Goal: Information Seeking & Learning: Find contact information

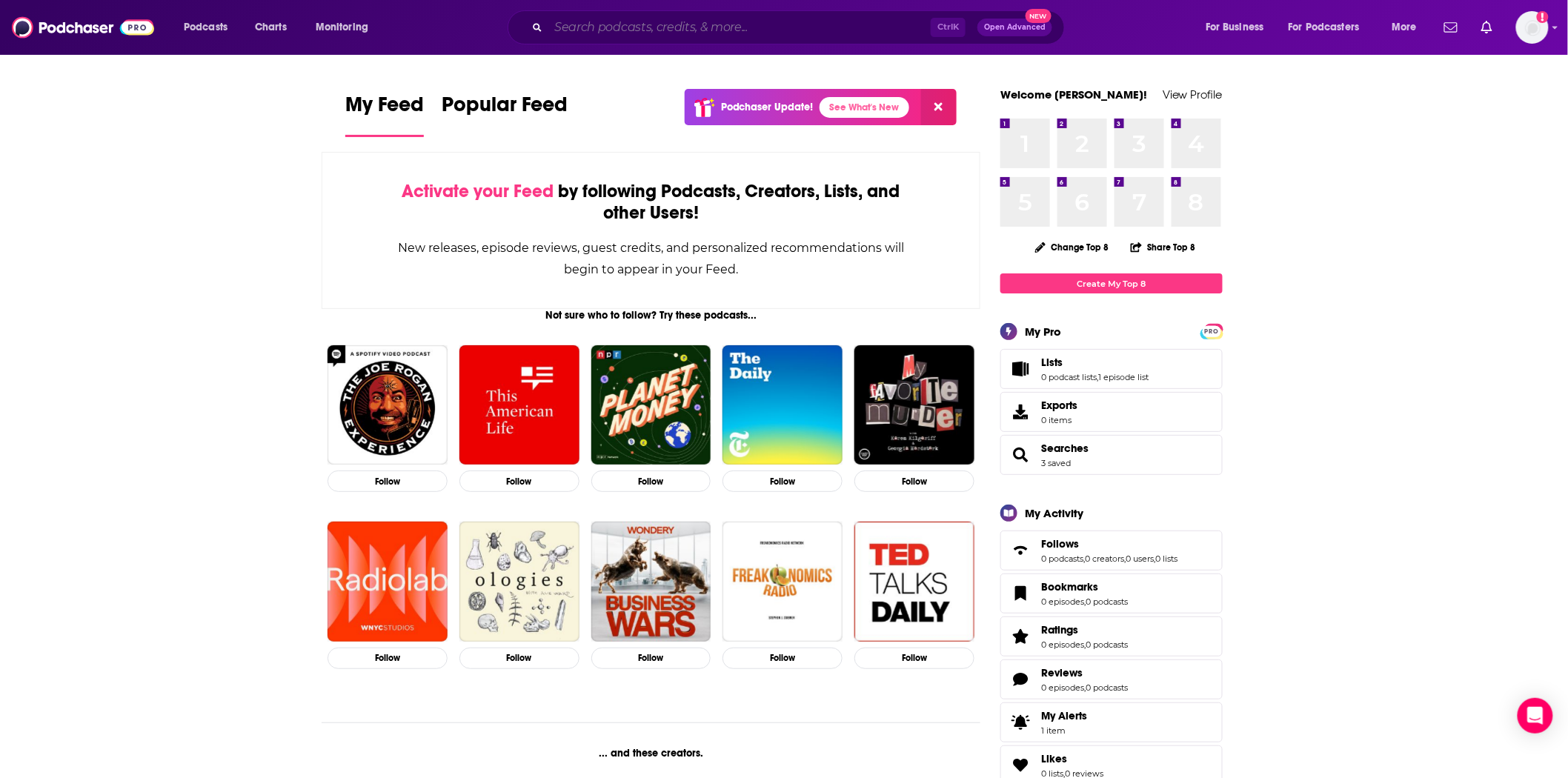
click at [610, 34] on input "Search podcasts, credits, & more..." at bounding box center [739, 27] width 382 height 23
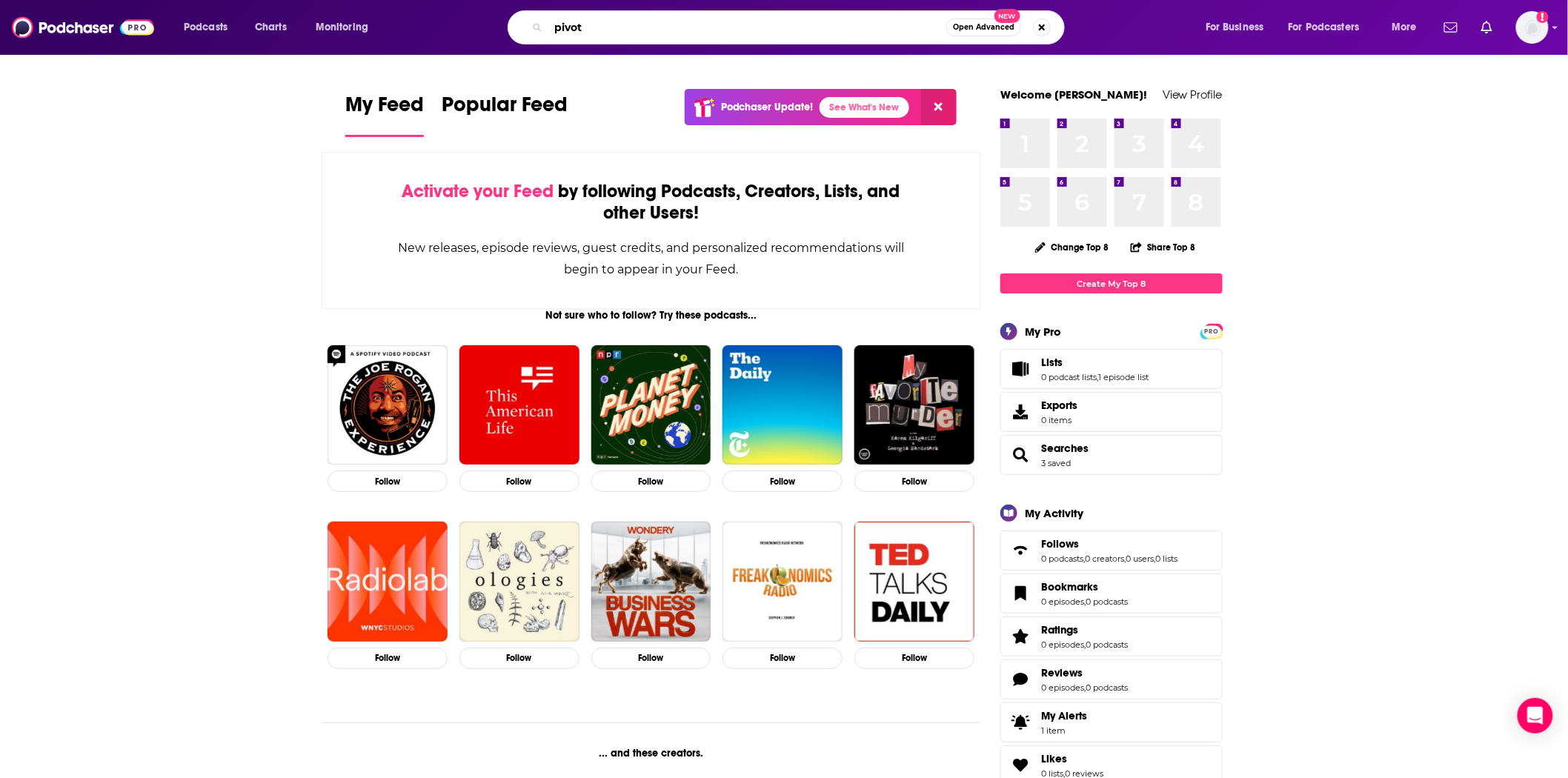
type input "pivot"
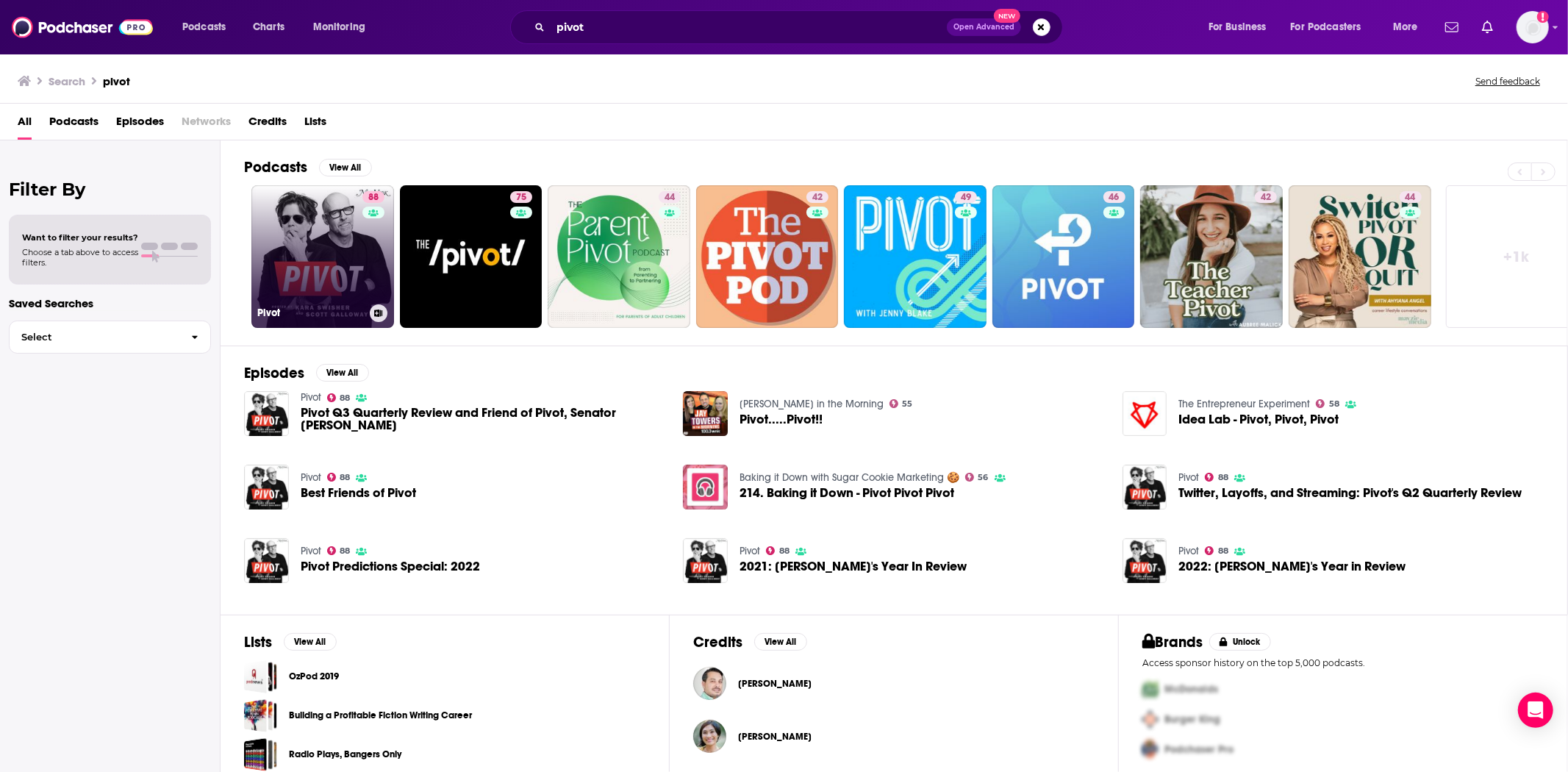
click at [313, 287] on link "88 Pivot" at bounding box center [322, 256] width 142 height 142
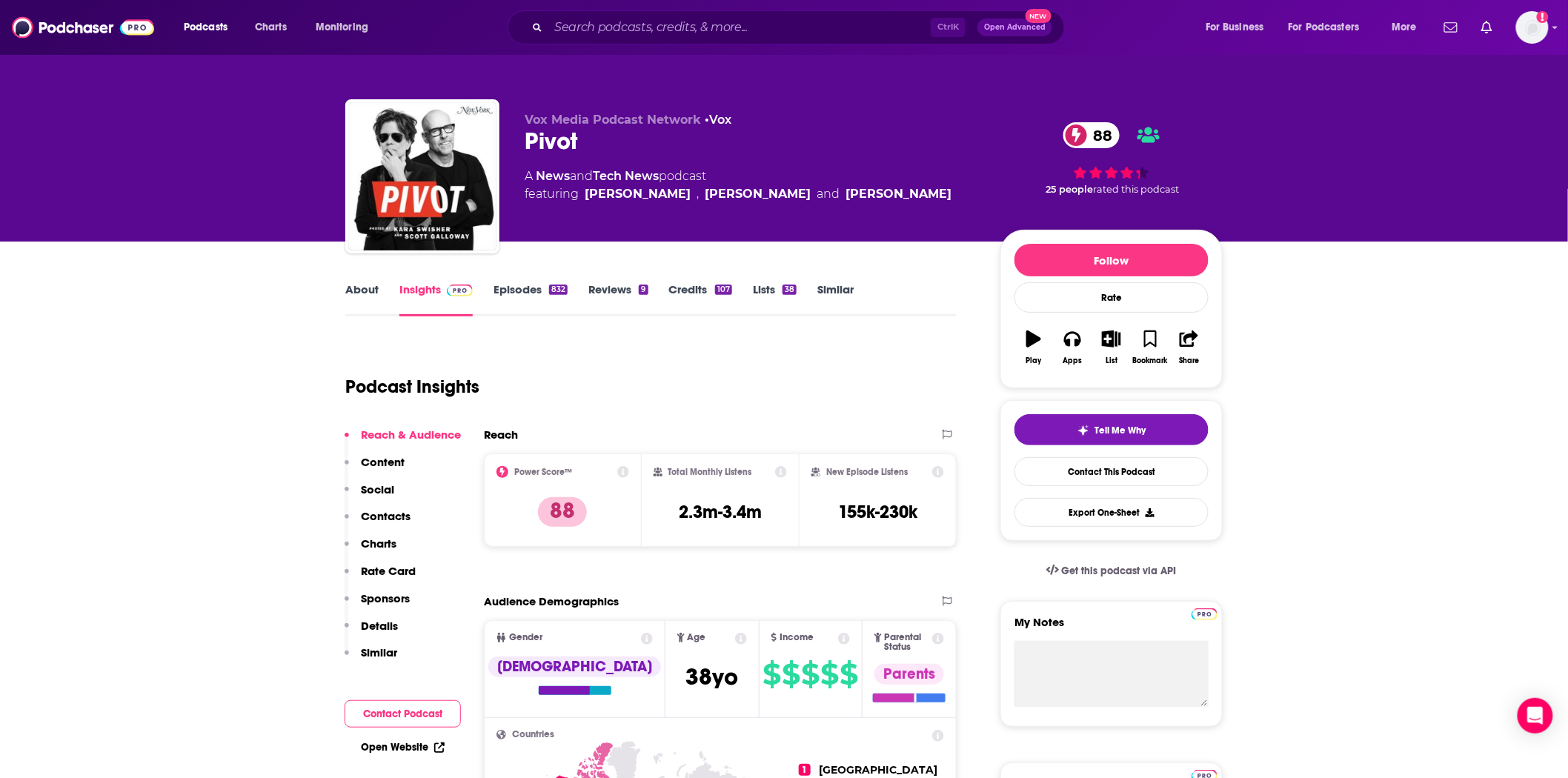
click at [399, 513] on p "Contacts" at bounding box center [385, 516] width 49 height 15
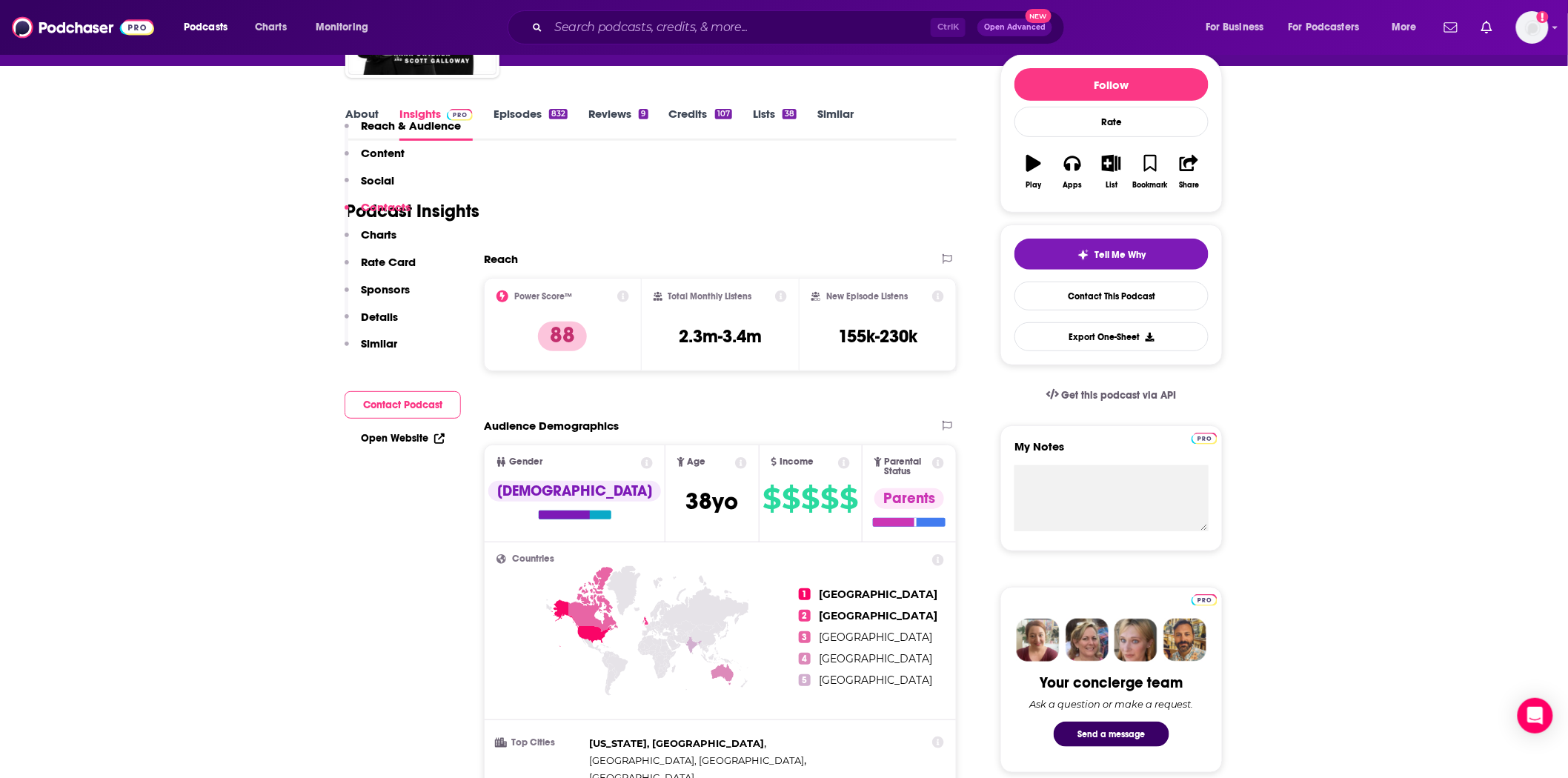
scroll to position [1291, 0]
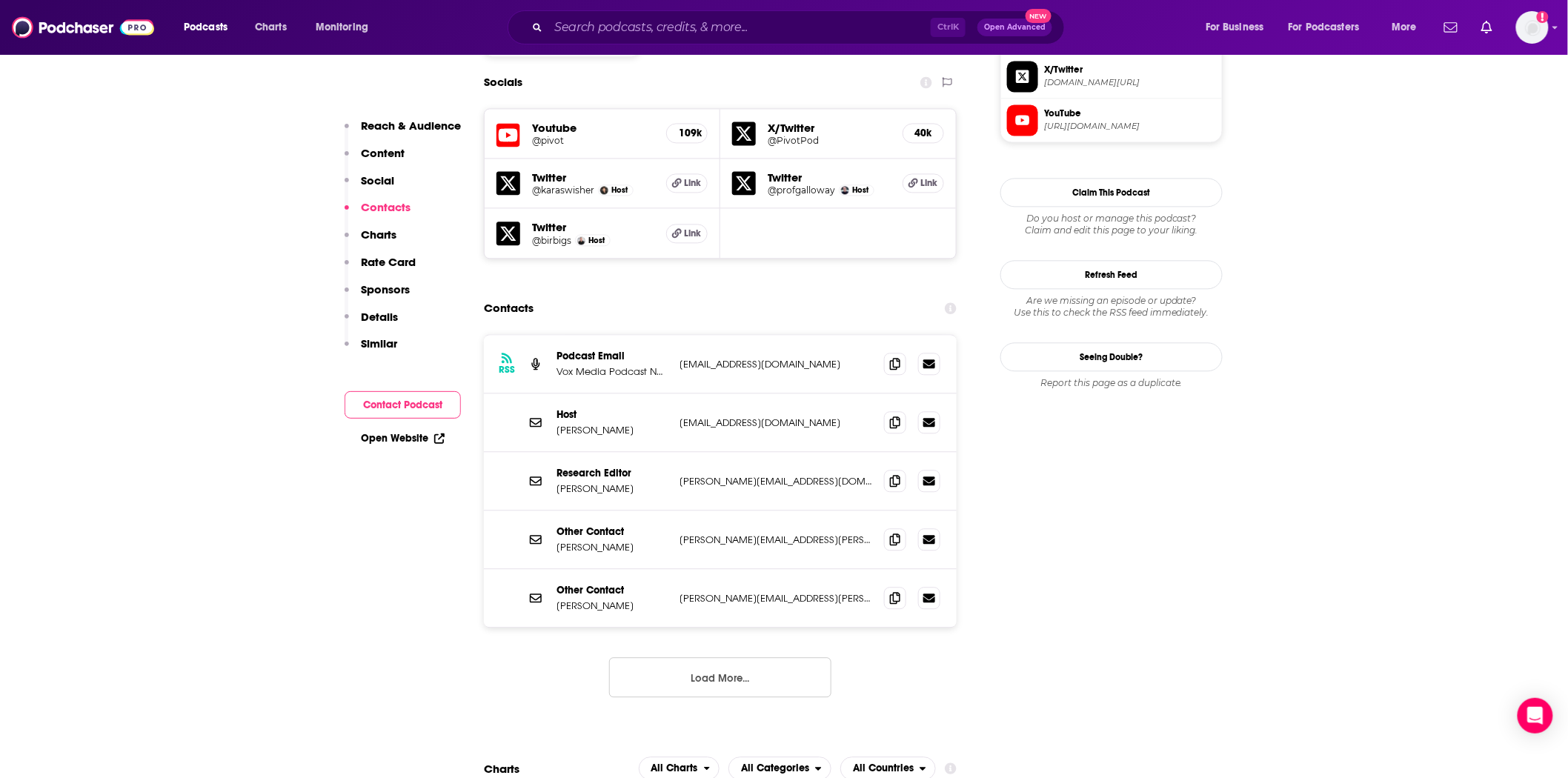
click at [682, 658] on button "Load More..." at bounding box center [720, 677] width 222 height 40
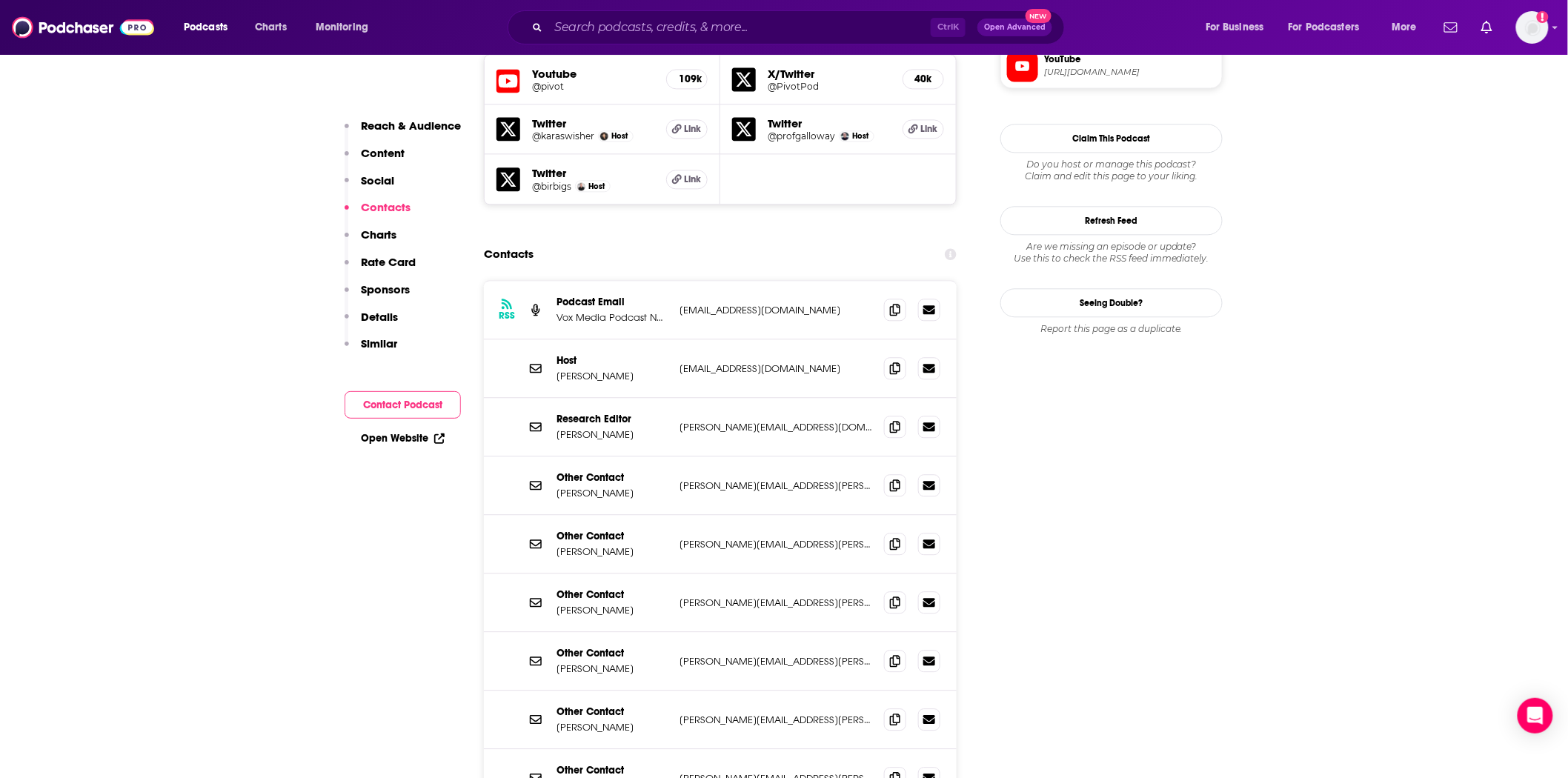
scroll to position [1373, 0]
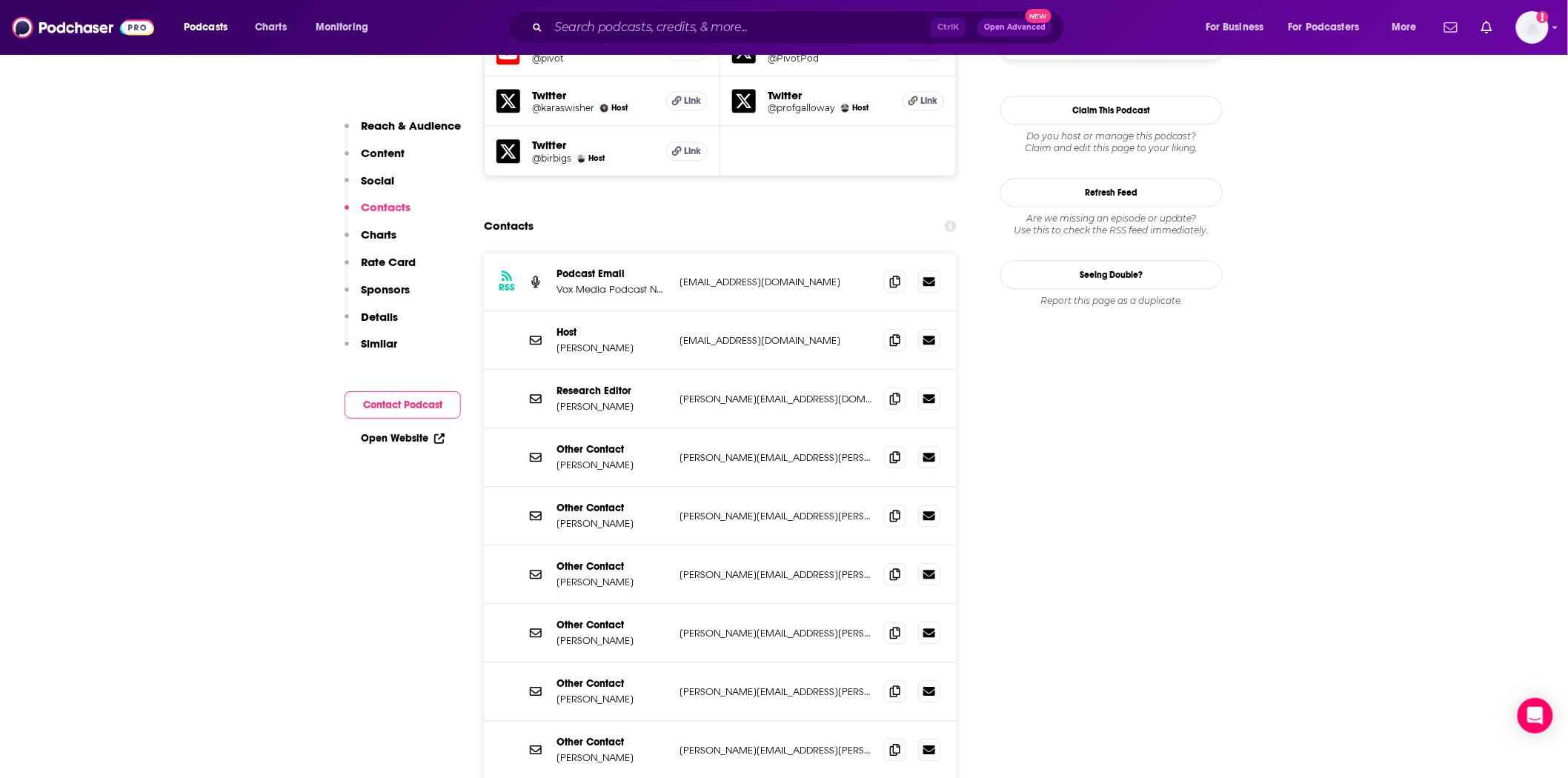
click at [601, 459] on p "[PERSON_NAME]" at bounding box center [612, 465] width 112 height 13
click at [624, 634] on p "[PERSON_NAME]" at bounding box center [612, 640] width 112 height 13
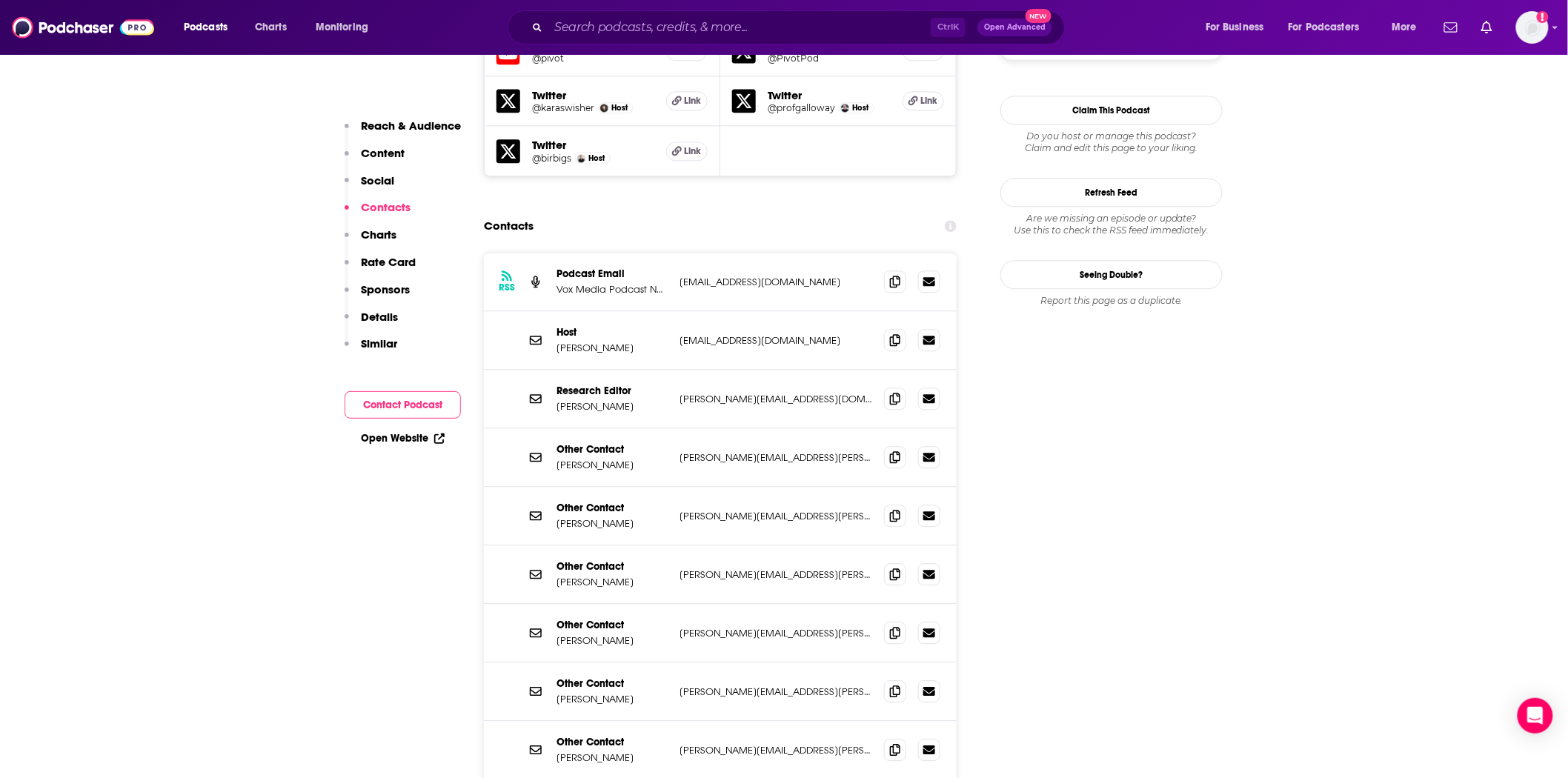
click at [624, 634] on p "[PERSON_NAME]" at bounding box center [612, 640] width 112 height 13
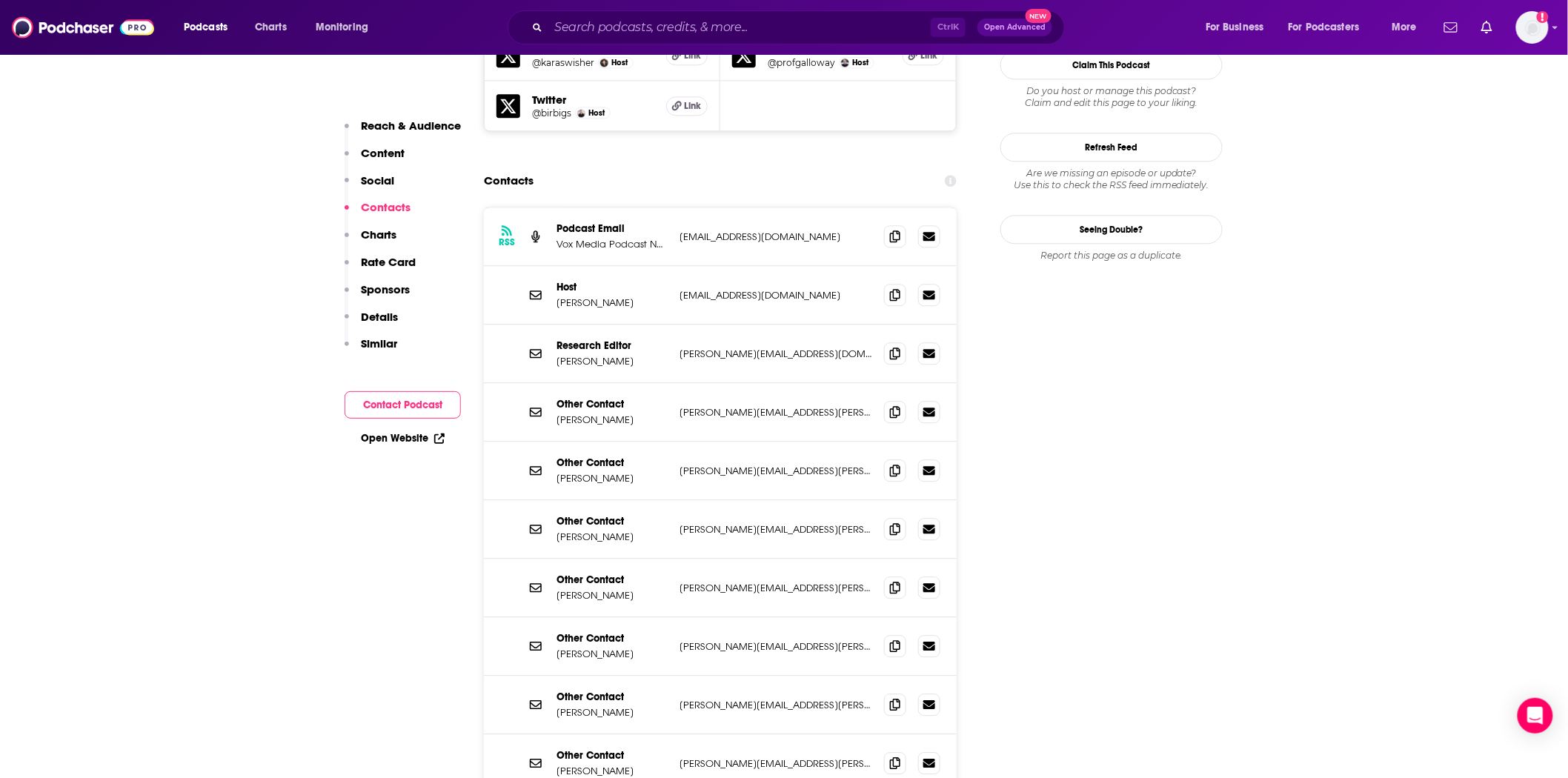
scroll to position [1455, 0]
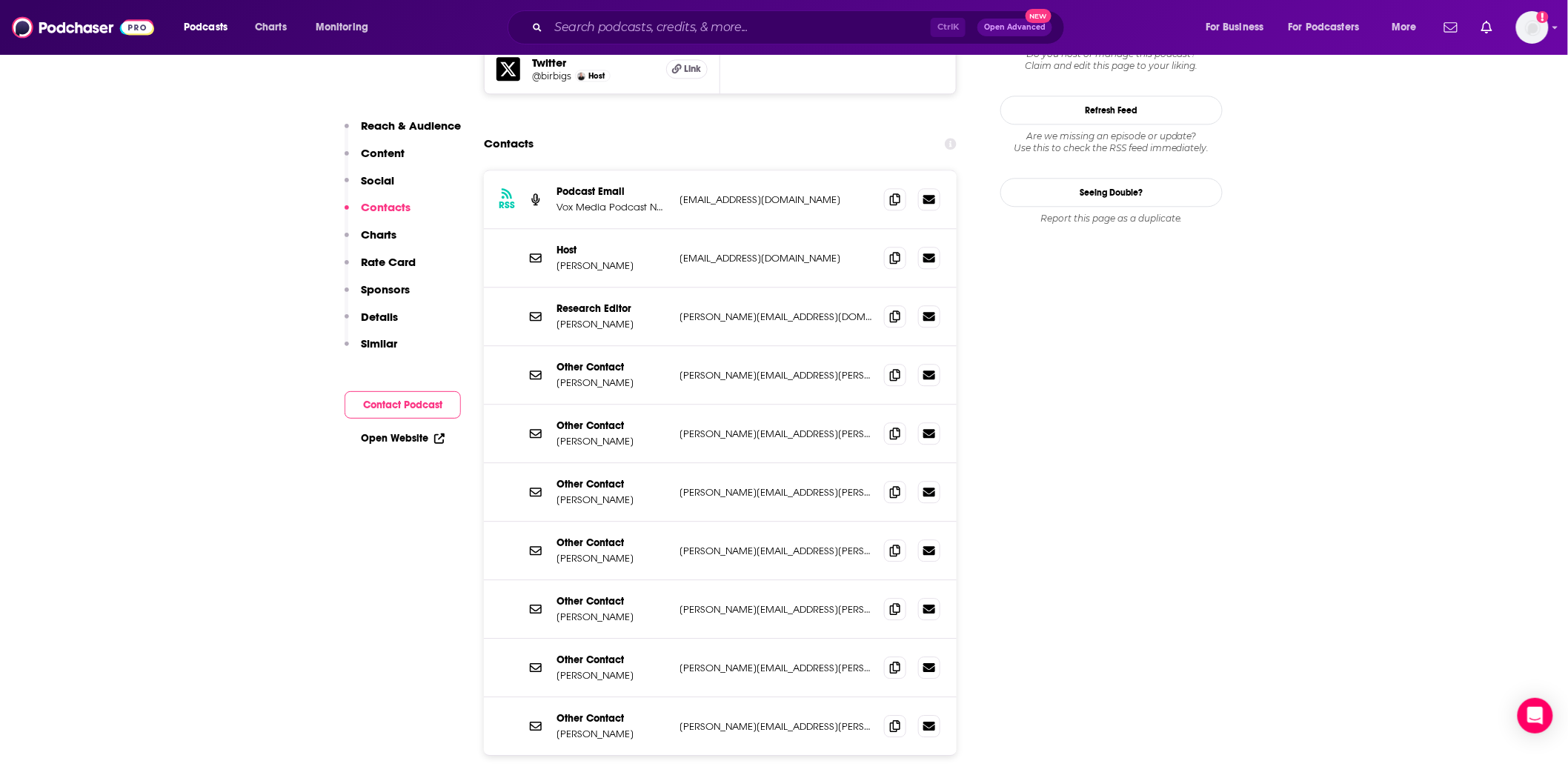
drag, startPoint x: 278, startPoint y: 628, endPoint x: 271, endPoint y: 628, distance: 7.0
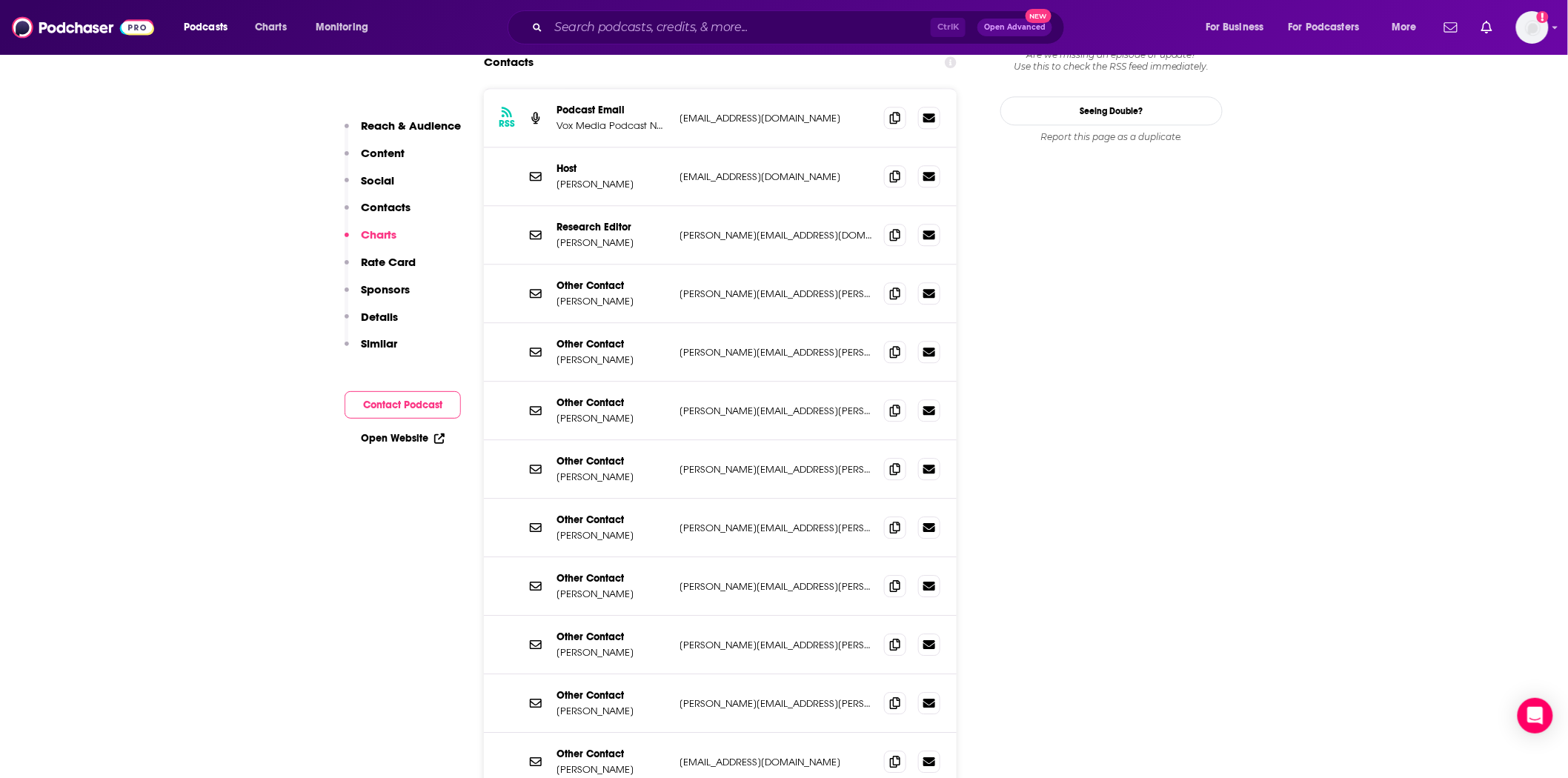
scroll to position [1538, 0]
click at [595, 645] on p "[PERSON_NAME]" at bounding box center [612, 651] width 112 height 13
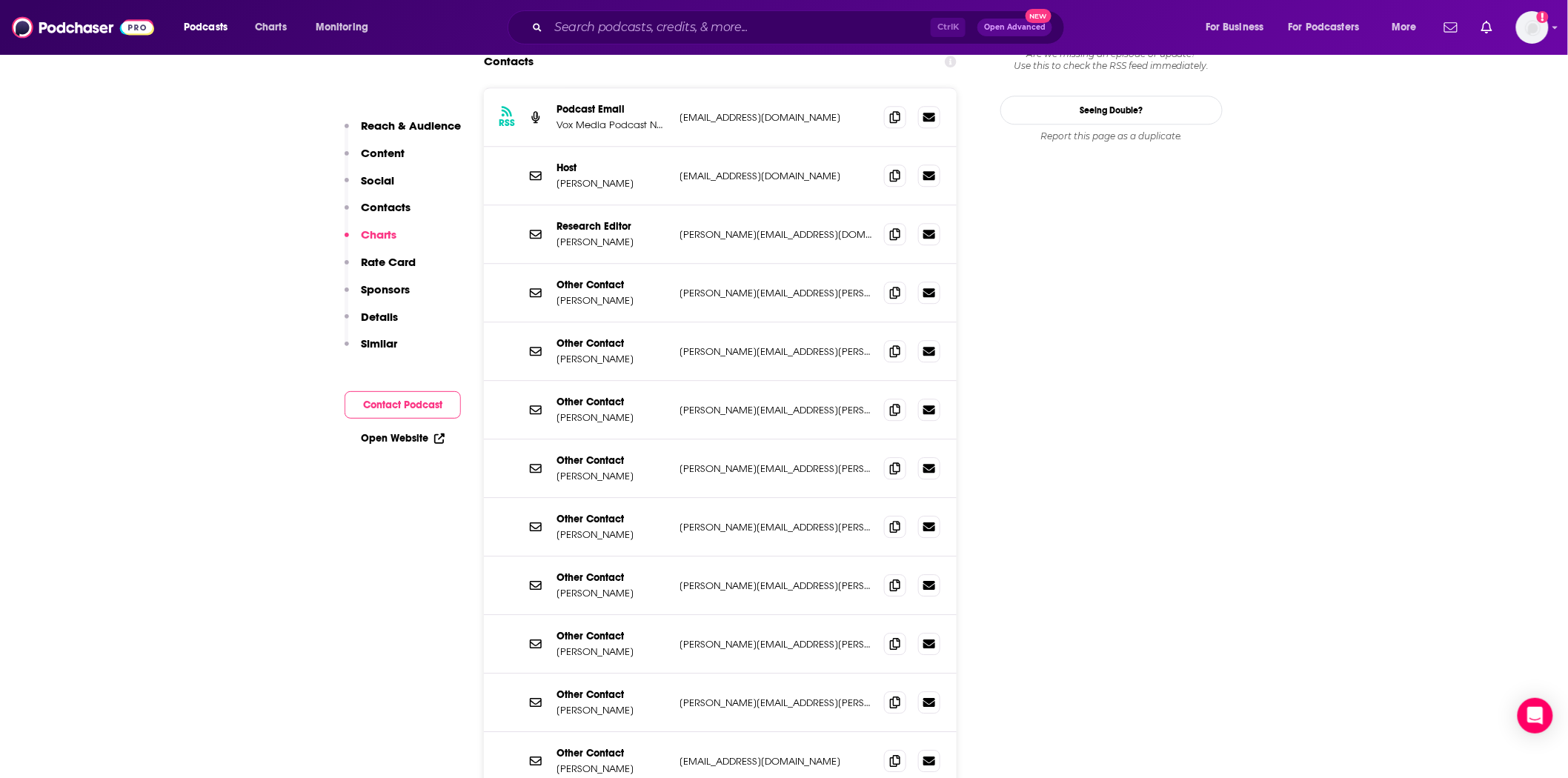
click at [590, 381] on div "Other Contact [PERSON_NAME] [PERSON_NAME][EMAIL_ADDRESS][PERSON_NAME][DOMAIN_NA…" at bounding box center [720, 410] width 473 height 58
click at [592, 411] on p "[PERSON_NAME]" at bounding box center [612, 417] width 112 height 13
click at [626, 24] on input "Search podcasts, credits, & more..." at bounding box center [739, 27] width 382 height 23
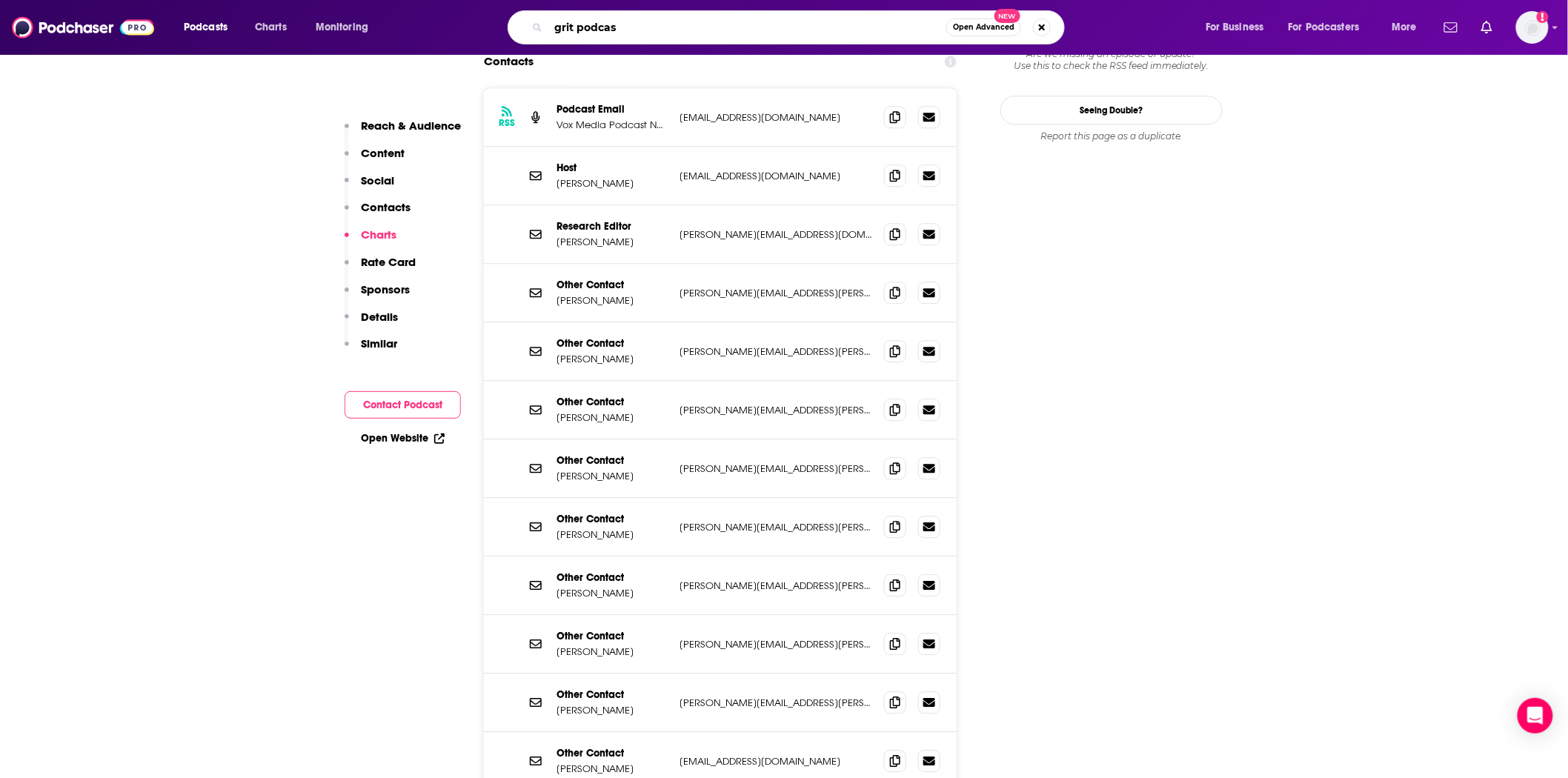
type input "grit podcast"
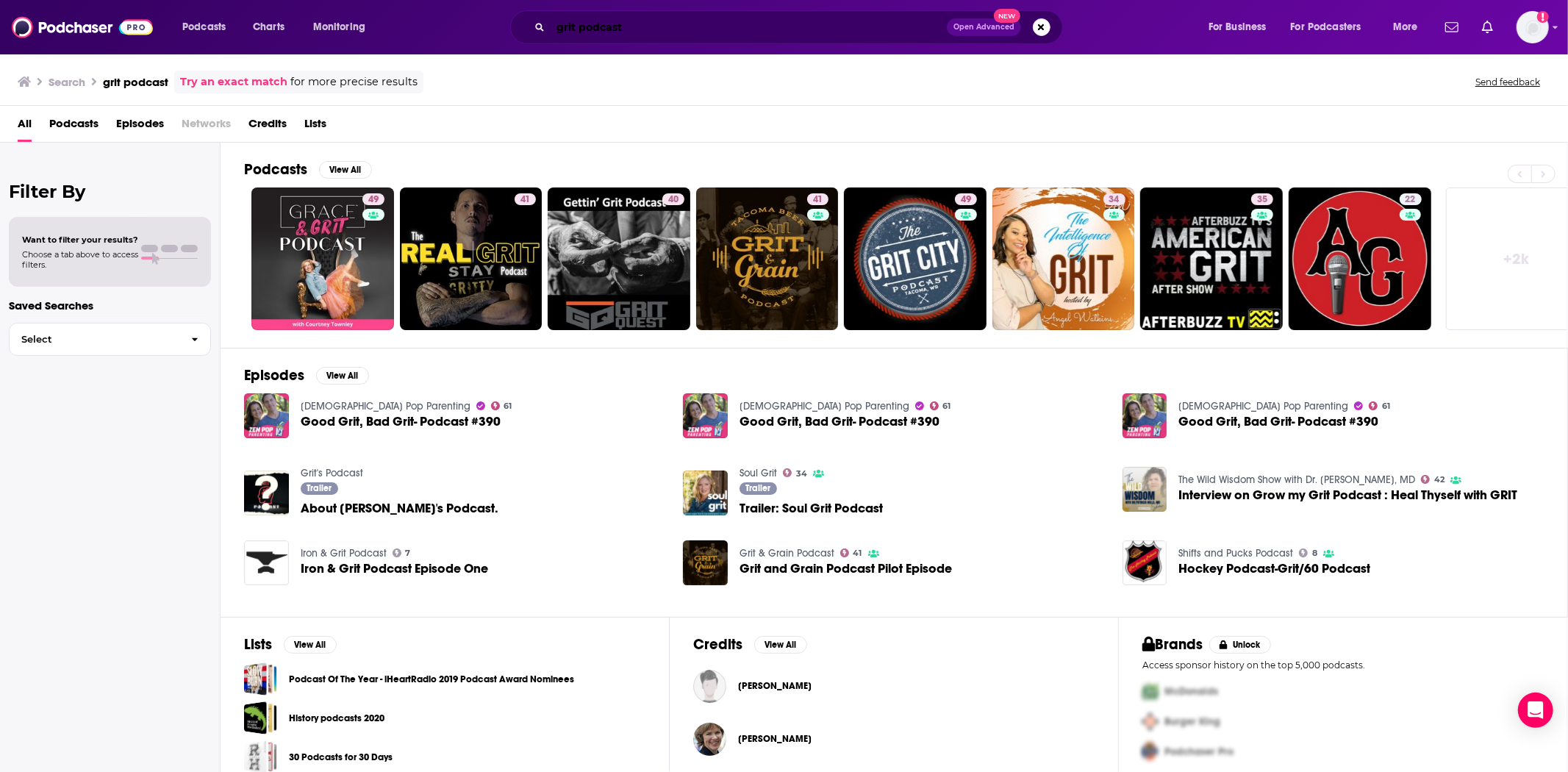
click at [611, 20] on input "grit podcast" at bounding box center [749, 27] width 397 height 23
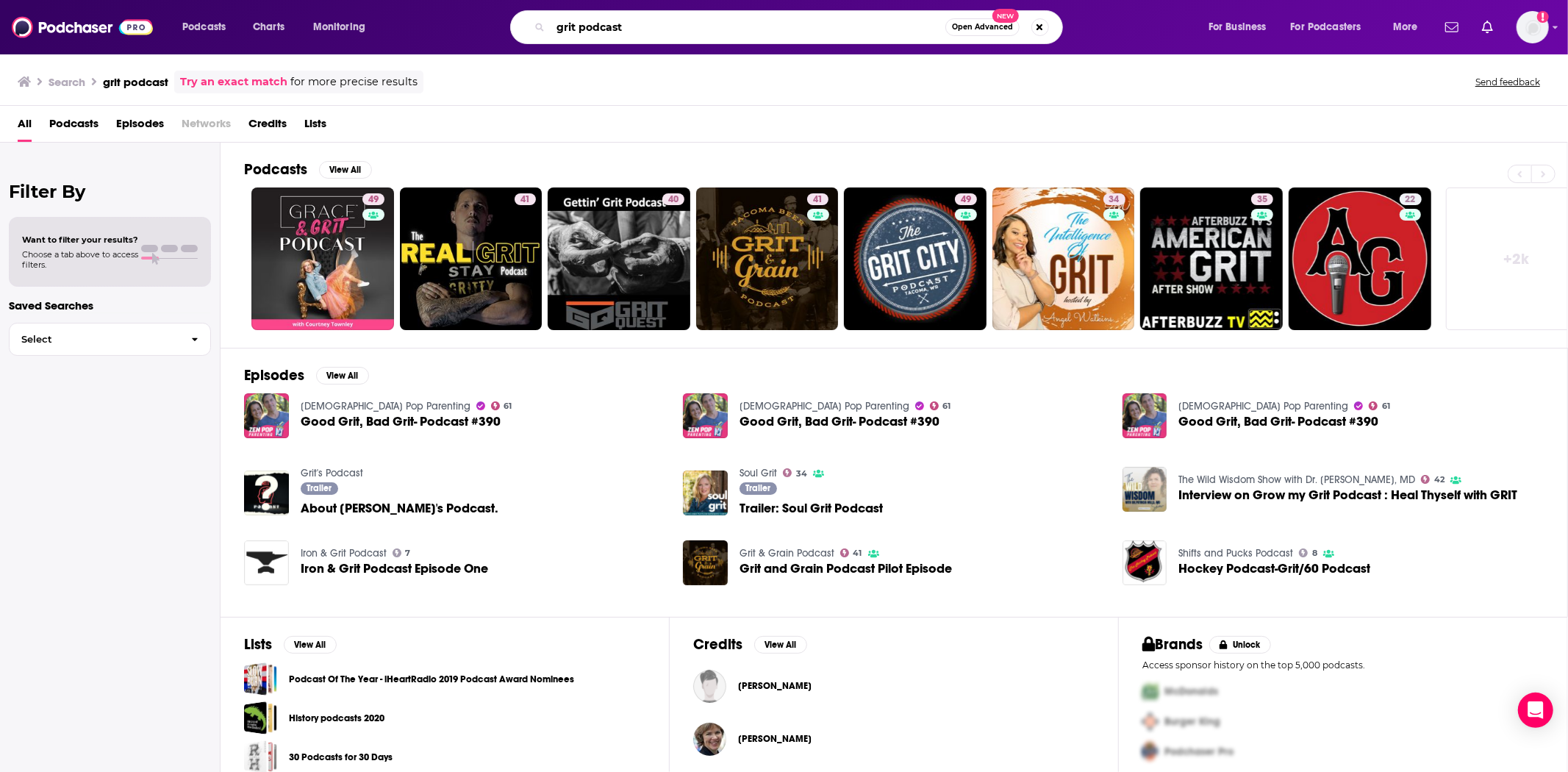
click at [611, 20] on input "grit podcast" at bounding box center [748, 27] width 395 height 23
type input "grit"
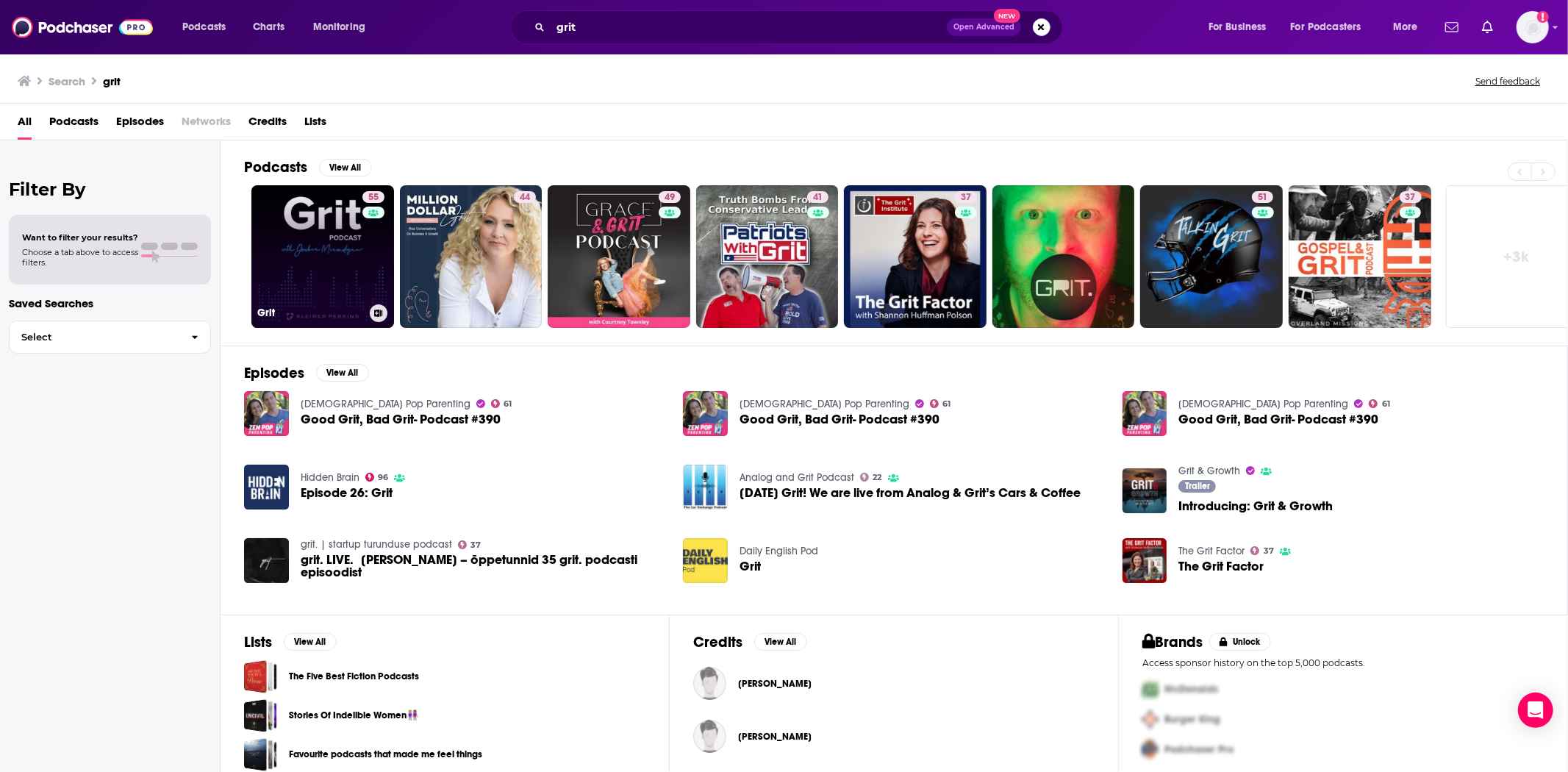
click at [328, 244] on link "55 Grit" at bounding box center [322, 256] width 142 height 142
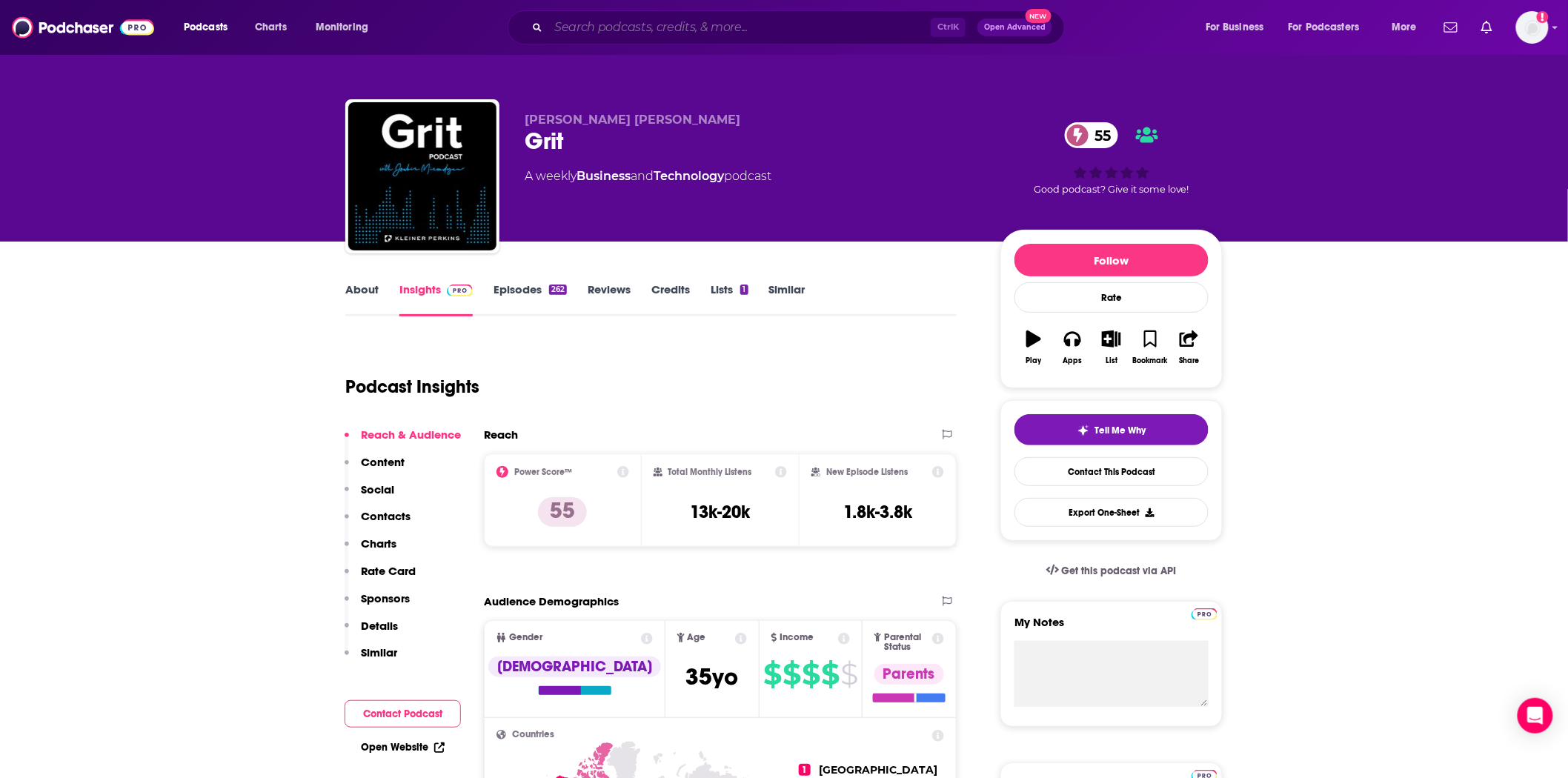
click at [605, 27] on input "Search podcasts, credits, & more..." at bounding box center [739, 27] width 382 height 23
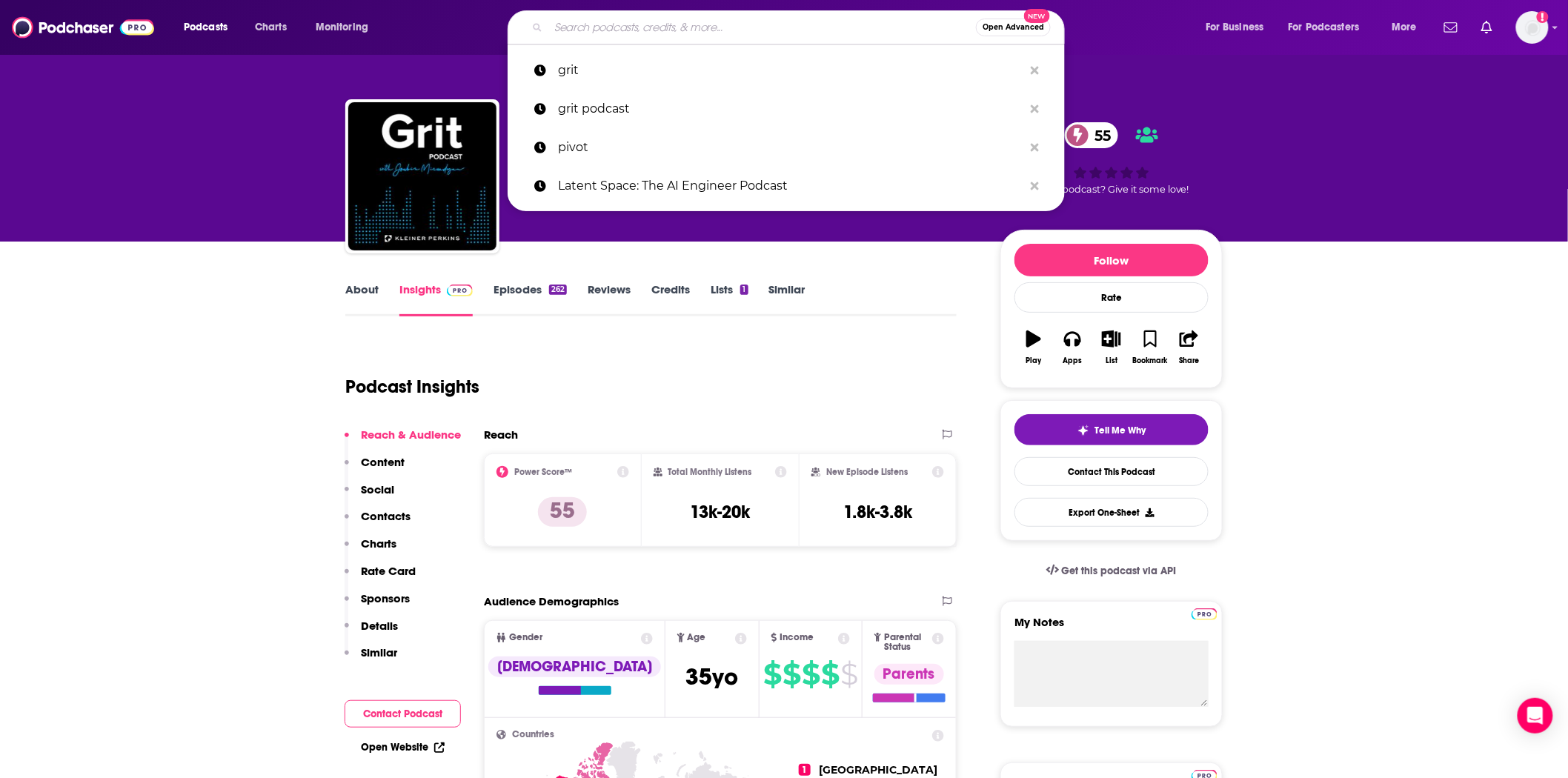
click at [604, 28] on input "Search podcasts, credits, & more..." at bounding box center [762, 27] width 428 height 23
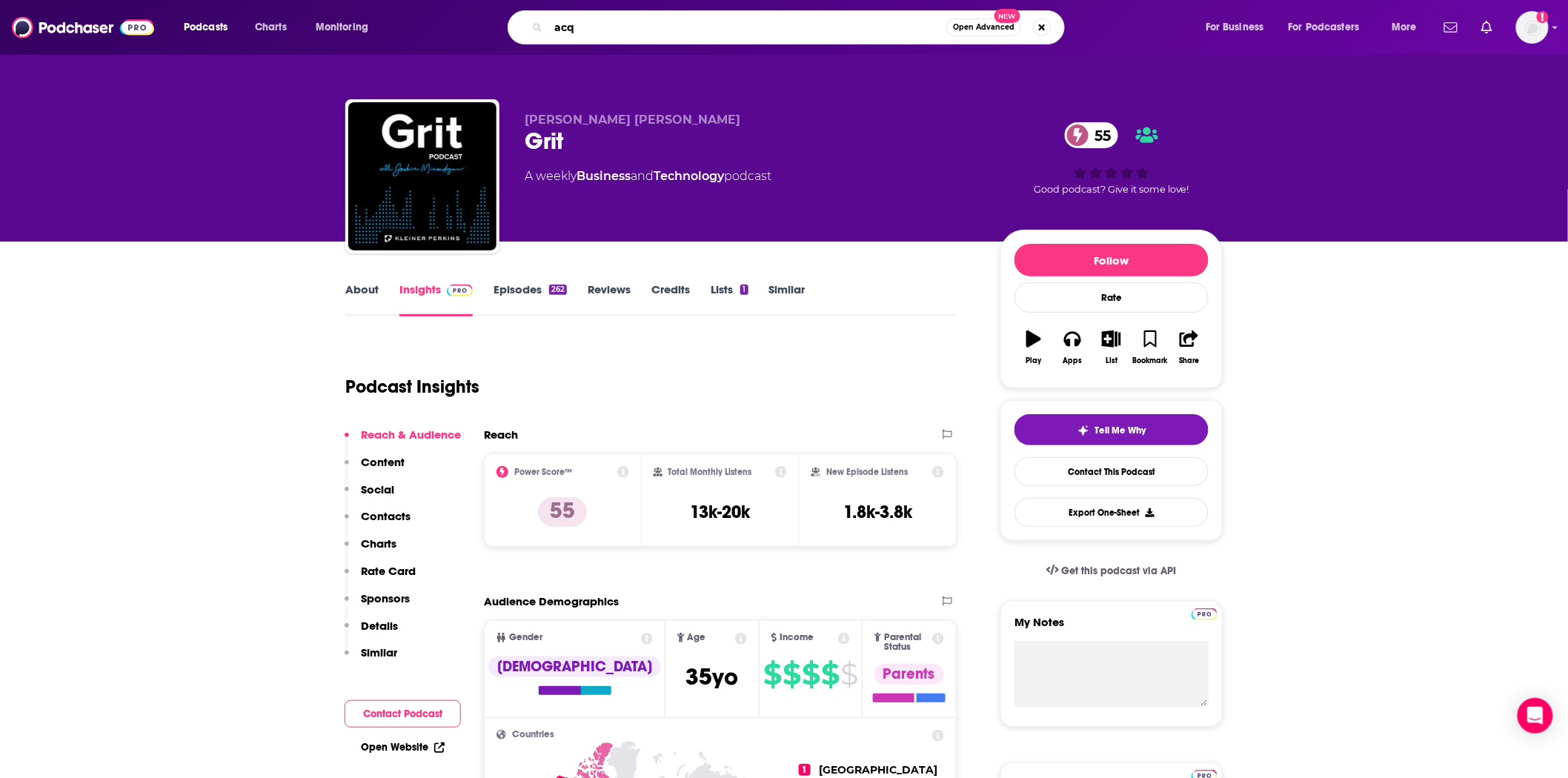
type input "acq2"
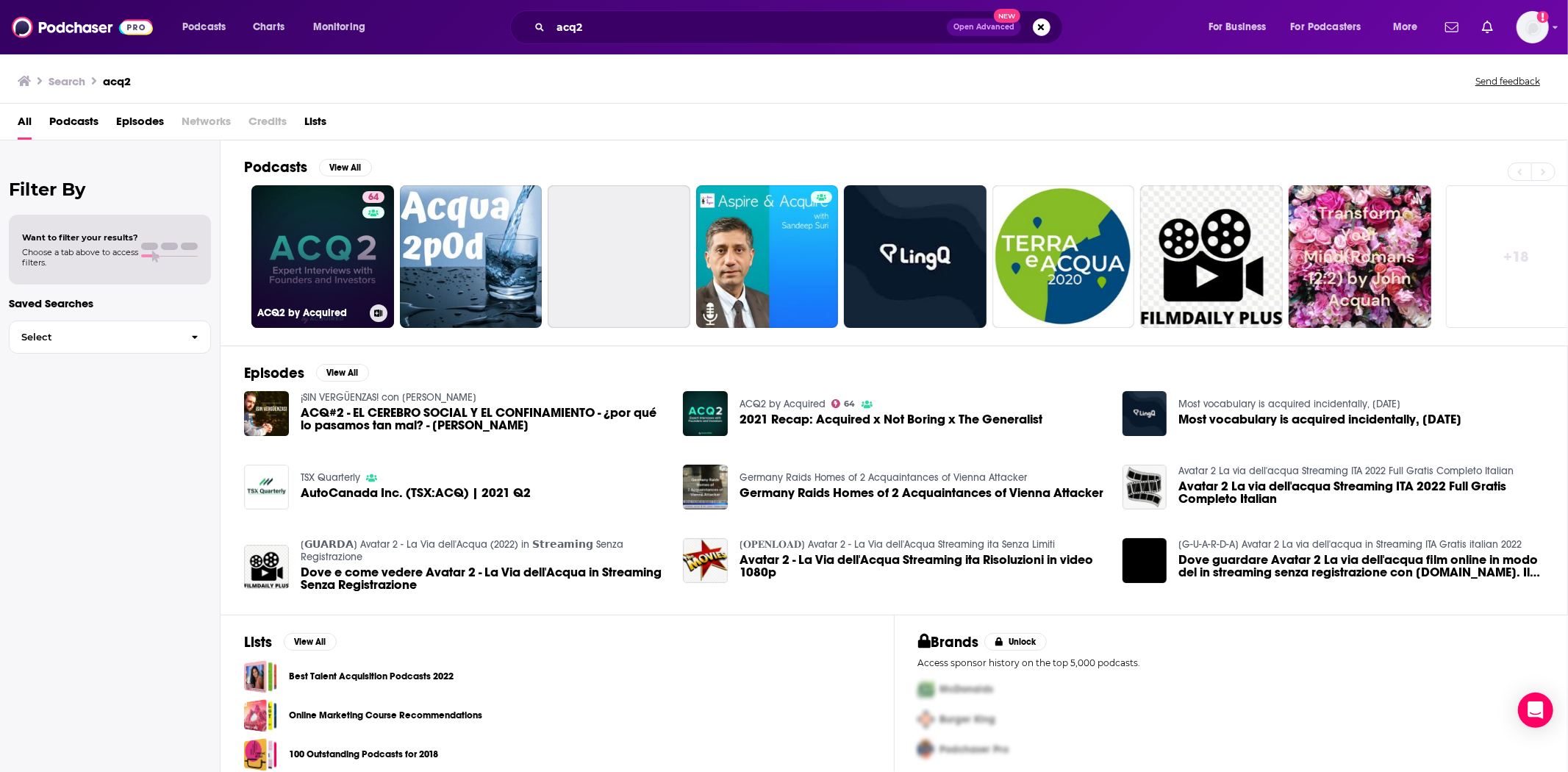
click at [297, 266] on link "64 ACQ2 by Acquired" at bounding box center [322, 256] width 142 height 142
